Goal: Information Seeking & Learning: Learn about a topic

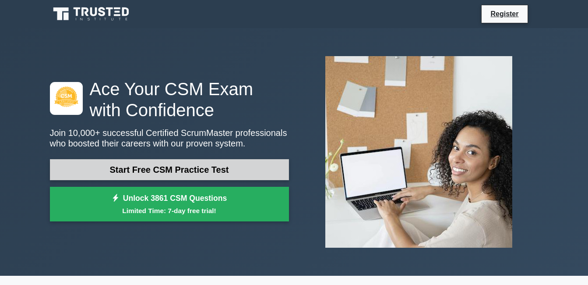
click at [152, 168] on link "Start Free CSM Practice Test" at bounding box center [169, 169] width 239 height 21
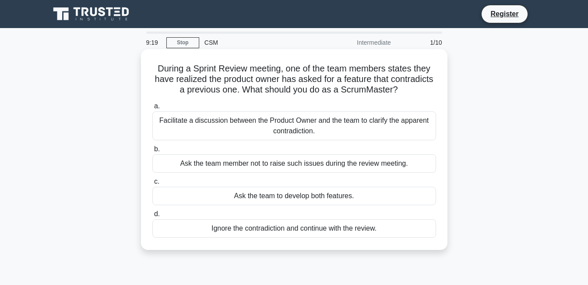
click at [289, 120] on div "Facilitate a discussion between the Product Owner and the team to clarify the a…" at bounding box center [294, 125] width 284 height 29
click at [152, 109] on input "a. Facilitate a discussion between the Product Owner and the team to clarify th…" at bounding box center [152, 106] width 0 height 6
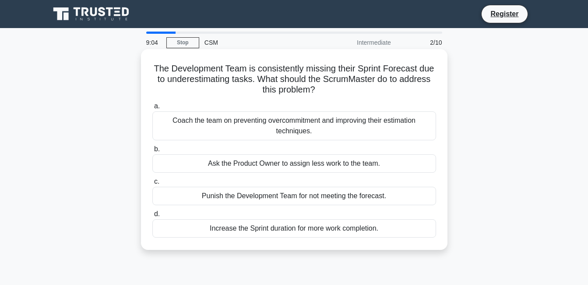
click at [329, 130] on div "Coach the team on preventing overcommitment and improving their estimation tech…" at bounding box center [294, 125] width 284 height 29
click at [152, 109] on input "a. Coach the team on preventing overcommitment and improving their estimation t…" at bounding box center [152, 106] width 0 height 6
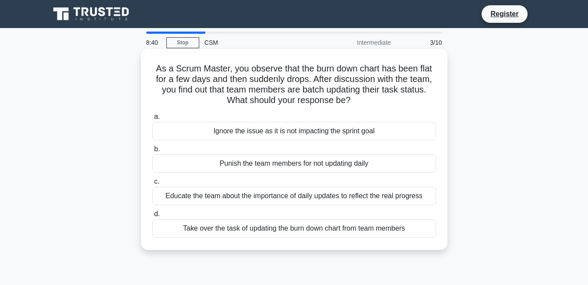
click at [292, 195] on div "Educate the team about the importance of daily updates to reflect the real prog…" at bounding box center [294, 196] width 284 height 18
click at [152, 184] on input "c. Educate the team about the importance of daily updates to reflect the real p…" at bounding box center [152, 182] width 0 height 6
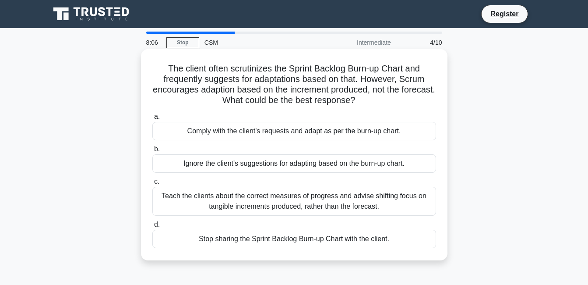
click at [291, 206] on div "Teach the clients about the correct measures of progress and advise shifting fo…" at bounding box center [294, 201] width 284 height 29
click at [152, 184] on input "c. Teach the clients about the correct measures of progress and advise shifting…" at bounding box center [152, 182] width 0 height 6
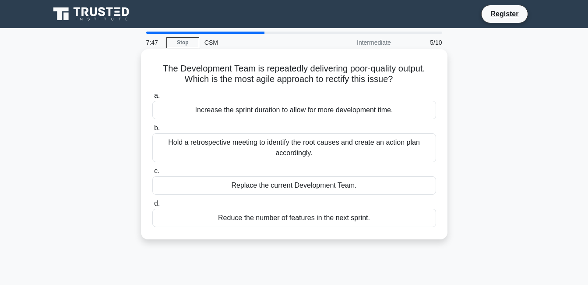
click at [314, 152] on div "Hold a retrospective meeting to identify the root causes and create an action p…" at bounding box center [294, 147] width 284 height 29
click at [152, 131] on input "b. Hold a retrospective meeting to identify the root causes and create an actio…" at bounding box center [152, 128] width 0 height 6
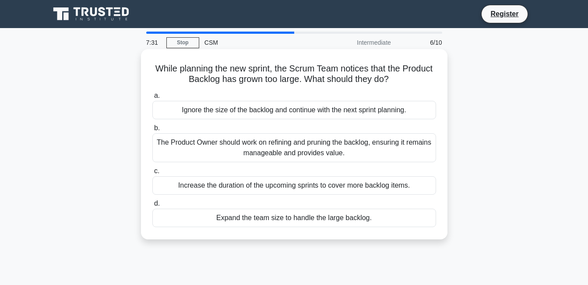
click at [286, 152] on div "The Product Owner should work on refining and pruning the backlog, ensuring it …" at bounding box center [294, 147] width 284 height 29
click at [152, 131] on input "b. The Product Owner should work on refining and pruning the backlog, ensuring …" at bounding box center [152, 128] width 0 height 6
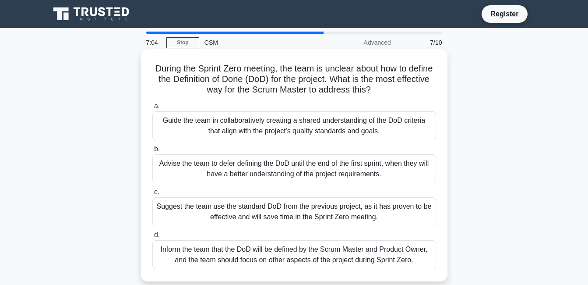
click at [299, 131] on div "Guide the team in collaboratively creating a shared understanding of the DoD cr…" at bounding box center [294, 125] width 284 height 29
click at [152, 109] on input "a. Guide the team in collaboratively creating a shared understanding of the DoD…" at bounding box center [152, 106] width 0 height 6
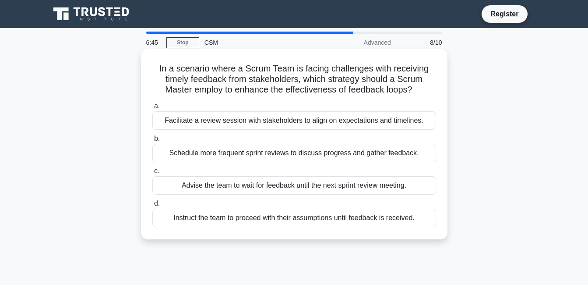
click at [282, 124] on div "Facilitate a review session with stakeholders to align on expectations and time…" at bounding box center [294, 120] width 284 height 18
click at [152, 109] on input "a. Facilitate a review session with stakeholders to align on expectations and t…" at bounding box center [152, 106] width 0 height 6
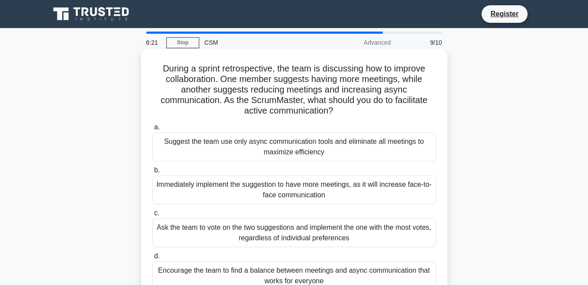
click at [265, 144] on div "Suggest the team use only async communication tools and eliminate all meetings …" at bounding box center [294, 146] width 284 height 29
click at [152, 130] on input "a. Suggest the team use only async communication tools and eliminate all meetin…" at bounding box center [152, 127] width 0 height 6
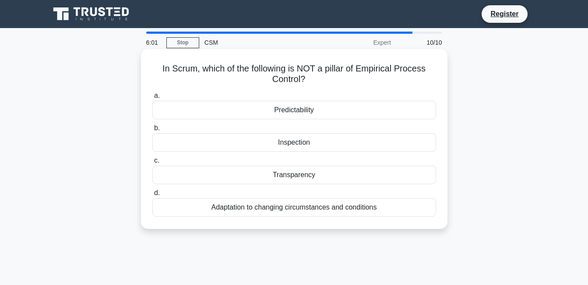
click at [313, 115] on div "Predictability" at bounding box center [294, 110] width 284 height 18
click at [152, 99] on input "a. Predictability" at bounding box center [152, 96] width 0 height 6
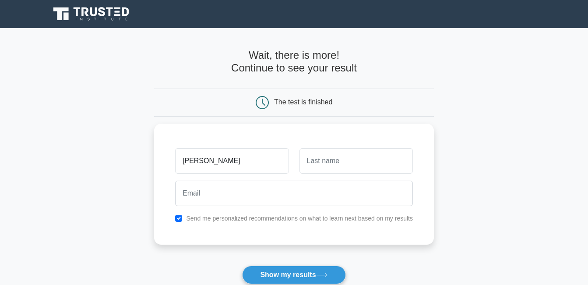
type input "[PERSON_NAME]"
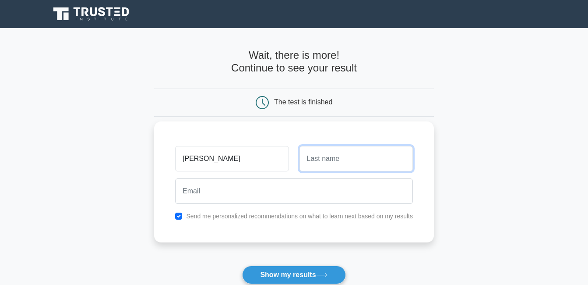
click at [318, 160] on input "text" at bounding box center [355, 158] width 113 height 25
type input "d"
type input "shah"
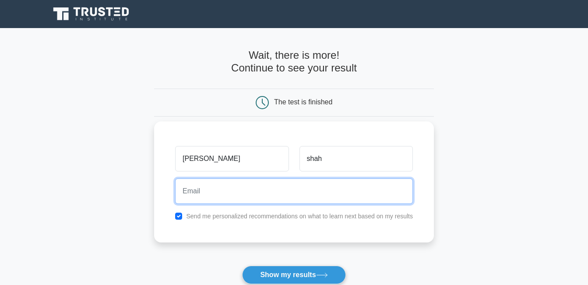
click at [267, 190] on input "email" at bounding box center [294, 190] width 238 height 25
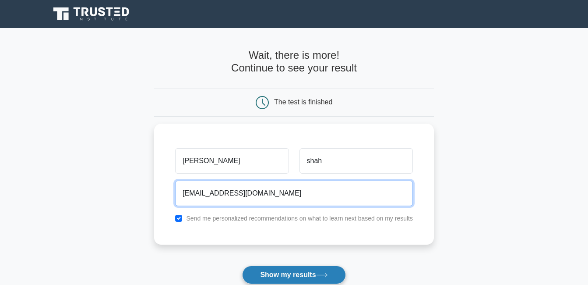
type input "ganadhishenterprises17@gmail.com"
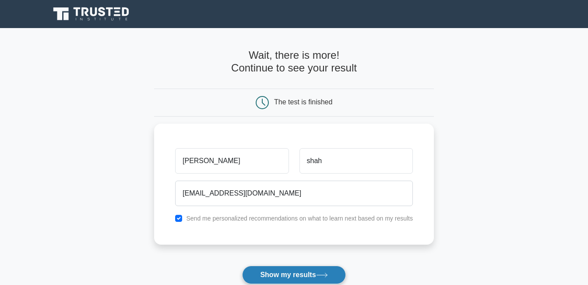
click at [292, 271] on button "Show my results" at bounding box center [293, 274] width 103 height 18
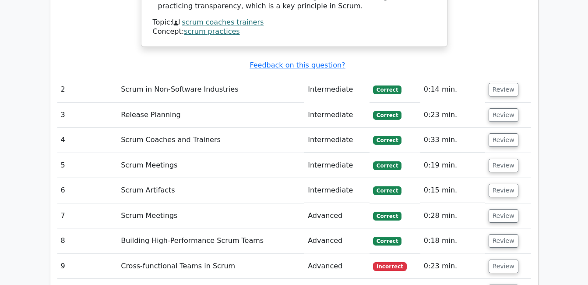
scroll to position [1143, 0]
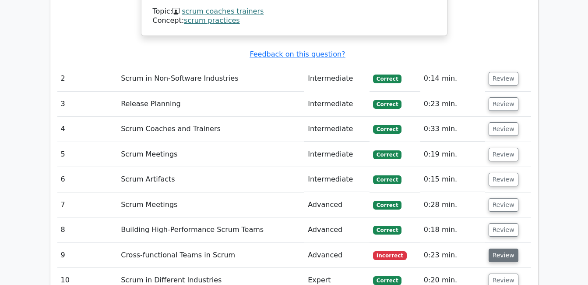
click at [502, 248] on button "Review" at bounding box center [504, 255] width 30 height 14
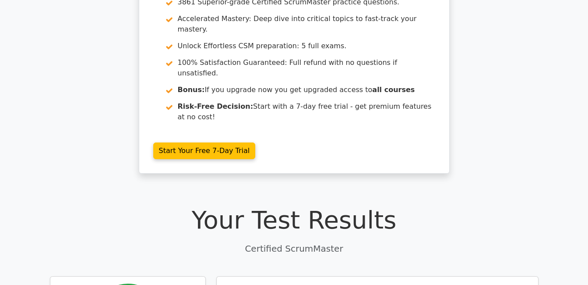
scroll to position [0, 0]
